Goal: Check status

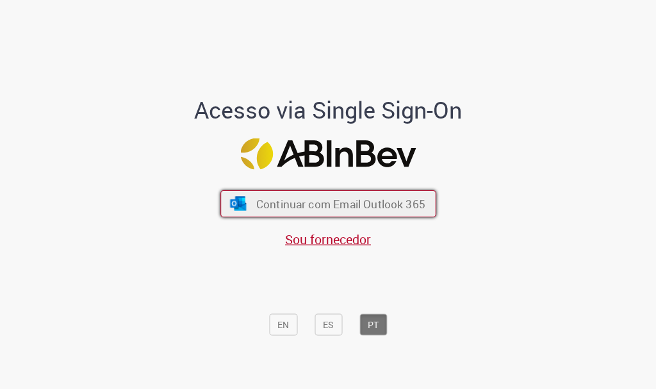
click at [349, 207] on span "Continuar com Email Outlook 365" at bounding box center [339, 204] width 169 height 15
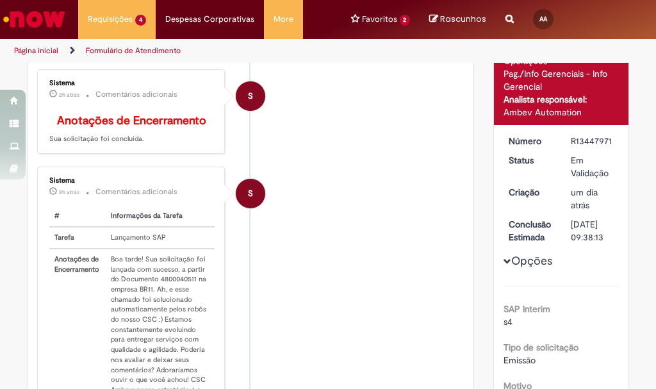
scroll to position [256, 0]
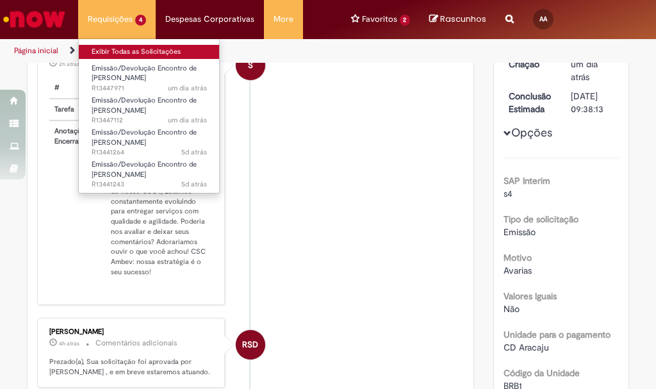
click at [117, 54] on link "Exibir Todas as Solicitações" at bounding box center [149, 52] width 141 height 14
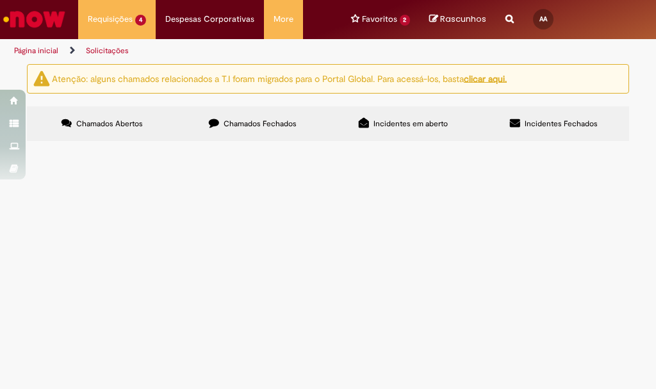
scroll to position [28, 0]
click at [0, 0] on span "Boa tarde, favor realizar encontro de contas conforme dados preenchidos. Segue …" at bounding box center [0, 0] width 0 height 0
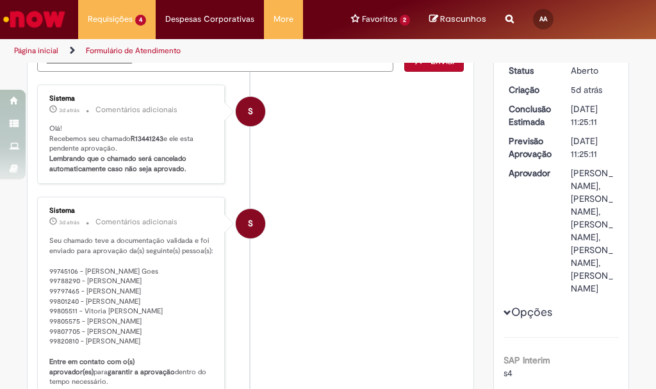
scroll to position [192, 0]
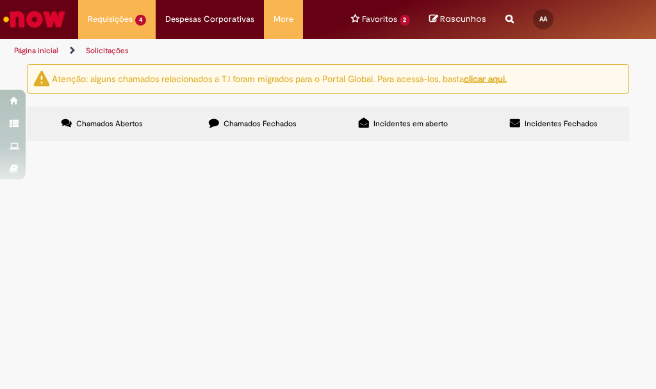
click at [0, 0] on span "Bom dia, favor realizar encontro de contas conforme dados preenchidos. Segue em…" at bounding box center [0, 0] width 0 height 0
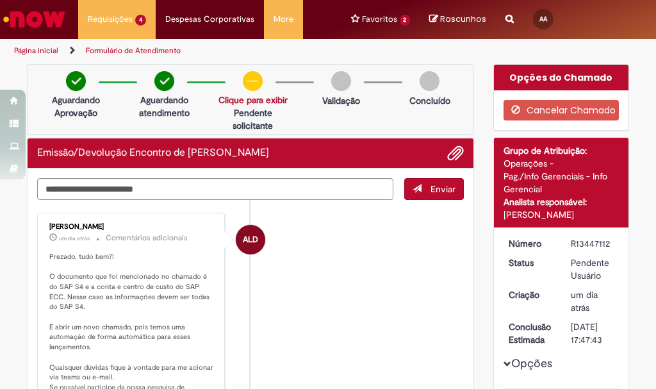
click at [305, 305] on li "ALD [PERSON_NAME] um dia atrás um dia atrás Comentários adicionais Prezado, tud…" at bounding box center [250, 338] width 426 height 250
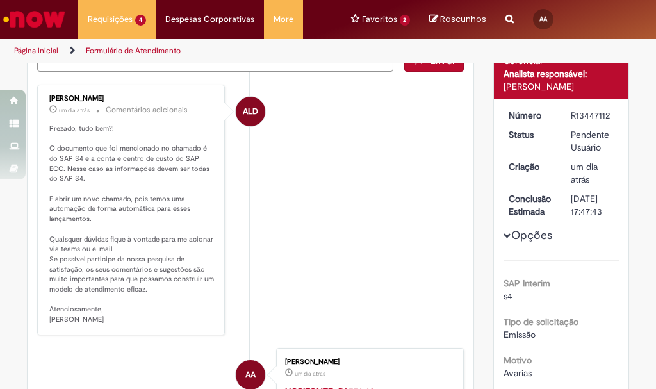
scroll to position [64, 0]
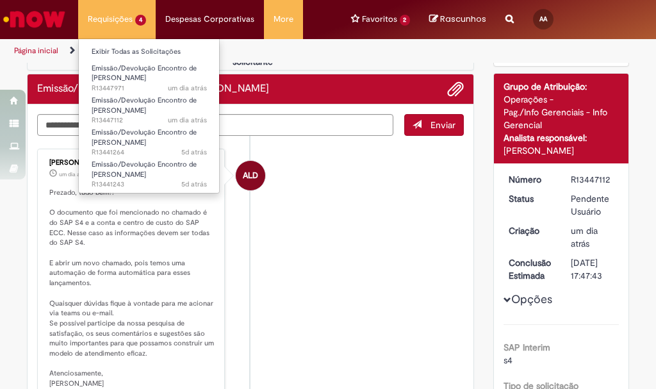
click at [121, 43] on li "Exibir Todas as Solicitações" at bounding box center [149, 50] width 141 height 17
click at [118, 54] on link "Exibir Todas as Solicitações" at bounding box center [149, 52] width 141 height 14
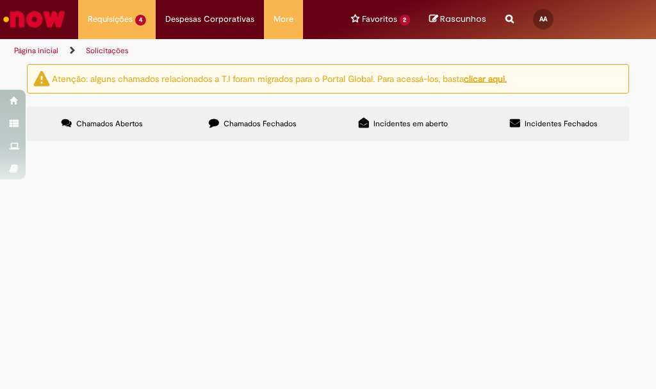
scroll to position [28, 0]
click at [0, 0] on span "Emissão/Devolução Encontro de [PERSON_NAME]" at bounding box center [0, 0] width 0 height 0
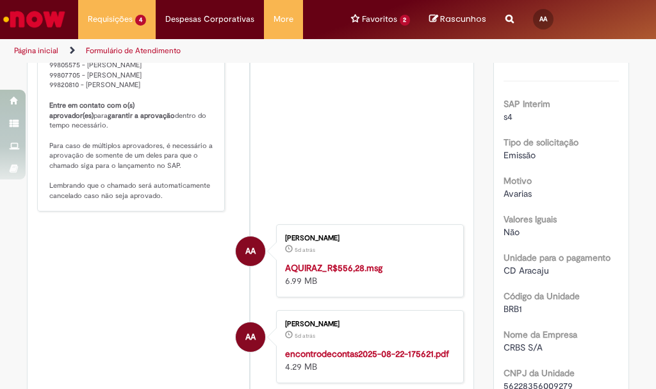
scroll to position [192, 0]
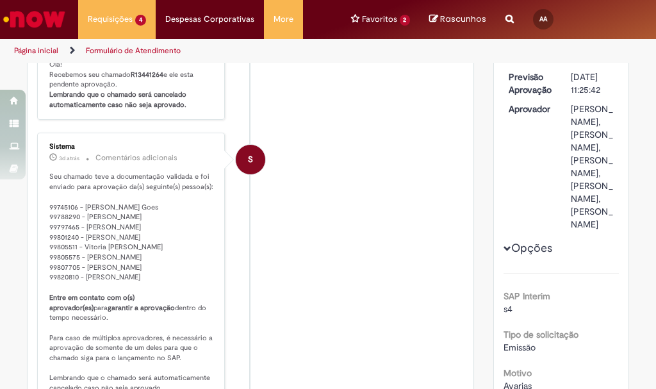
click at [97, 238] on p "Seu chamado teve a documentação validada e foi enviado para aprovação da(s) seg…" at bounding box center [131, 282] width 165 height 221
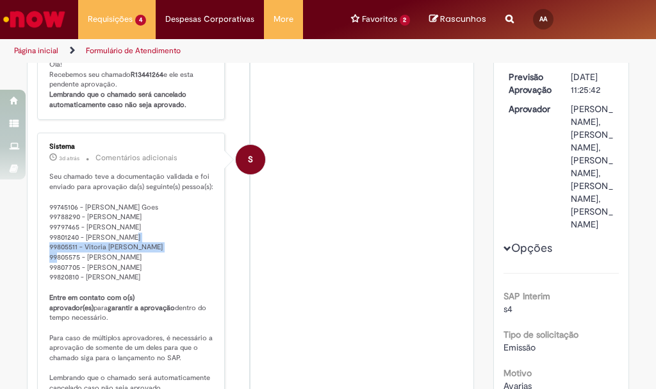
click at [97, 238] on p "Seu chamado teve a documentação validada e foi enviado para aprovação da(s) seg…" at bounding box center [131, 282] width 165 height 221
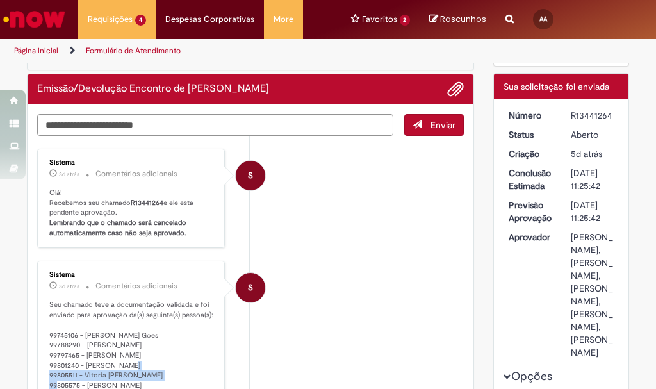
scroll to position [0, 0]
